Goal: Information Seeking & Learning: Learn about a topic

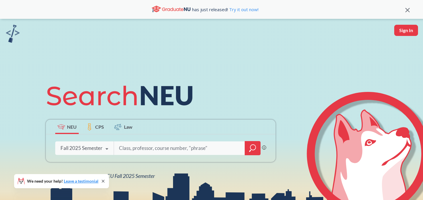
click at [101, 143] on div "Fall 2025 Semester Fall 2025 Semester Summer 2 2025 Semester Summer Full 2025 S…" at bounding box center [84, 147] width 58 height 15
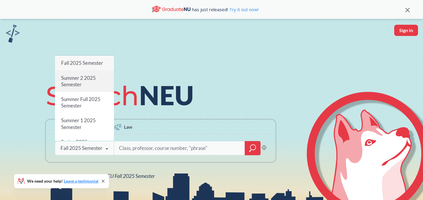
click at [90, 87] on div "Summer 2 2025 Semester" at bounding box center [84, 81] width 59 height 21
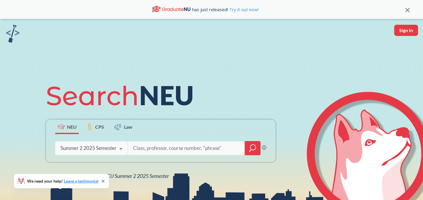
click at [149, 149] on input "search" at bounding box center [187, 148] width 108 height 12
type input "mech"
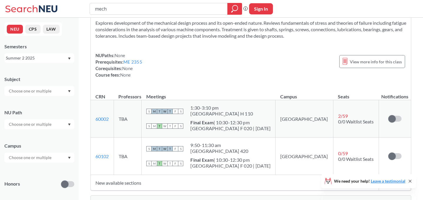
scroll to position [190, 0]
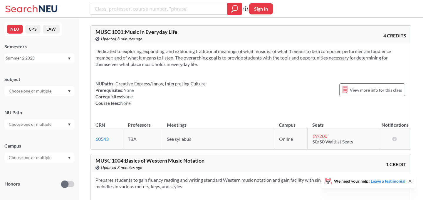
click at [39, 92] on input "text" at bounding box center [30, 90] width 49 height 7
type input "me"
click at [35, 106] on p "Mechanical Engineering" at bounding box center [41, 107] width 66 height 6
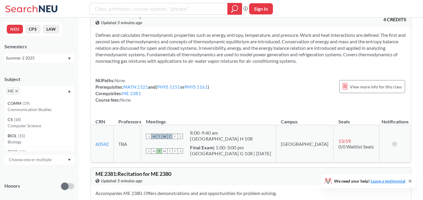
scroll to position [46, 0]
